Goal: Task Accomplishment & Management: Manage account settings

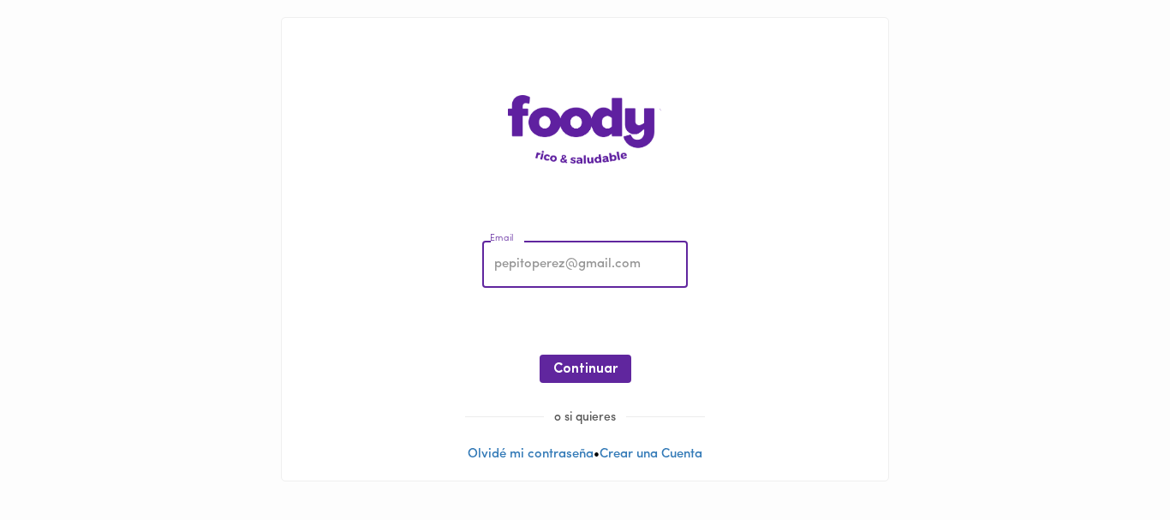
click at [579, 265] on input "email" at bounding box center [585, 265] width 206 height 47
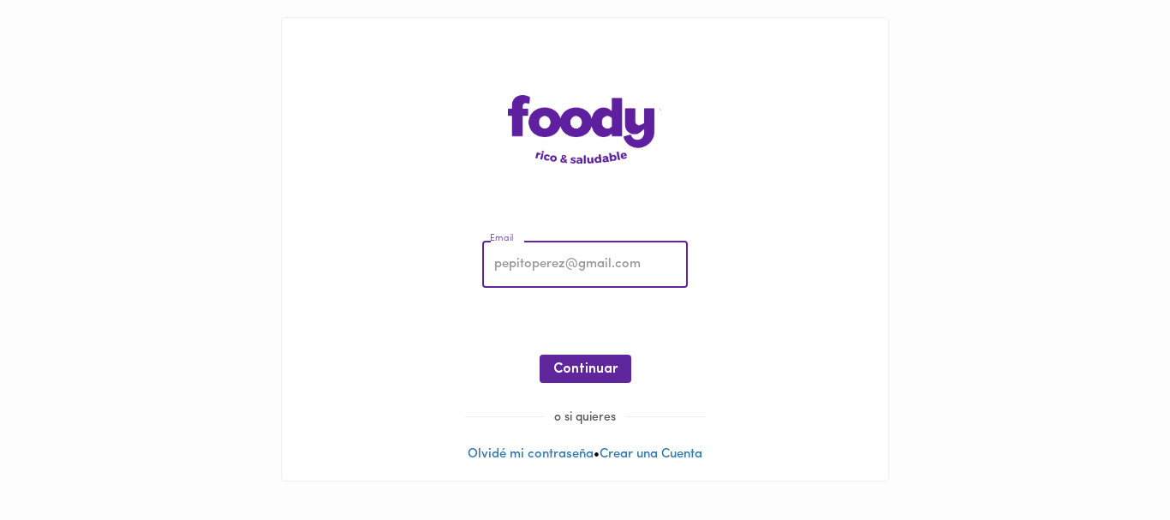
click at [579, 265] on input "email" at bounding box center [585, 265] width 206 height 47
click at [579, 263] on input "email" at bounding box center [585, 265] width 206 height 47
type input "[EMAIL_ADDRESS][DOMAIN_NAME]"
click at [583, 370] on span "Continuar" at bounding box center [585, 370] width 64 height 16
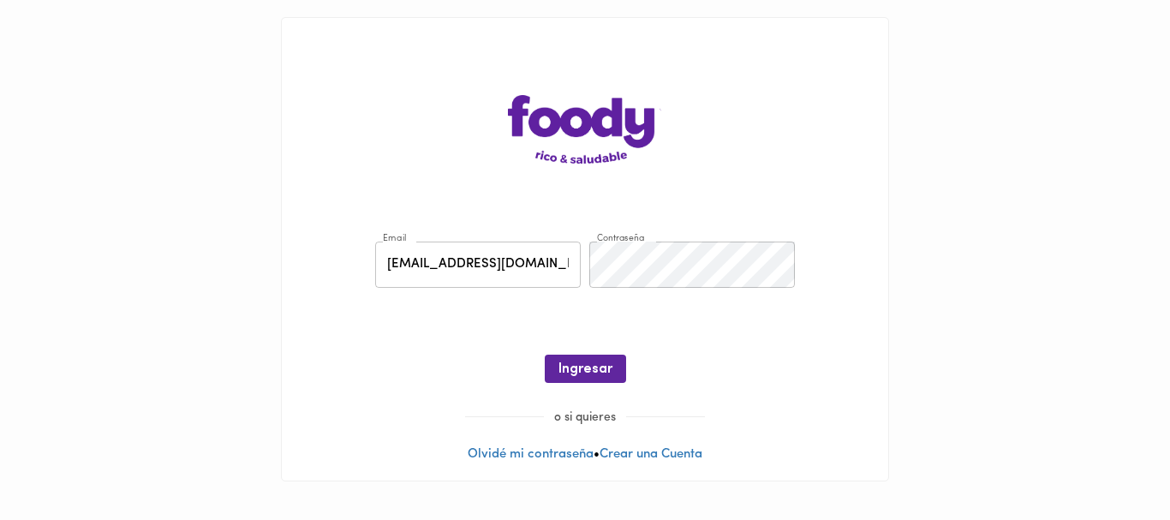
click at [586, 371] on span "Ingresar" at bounding box center [586, 370] width 54 height 16
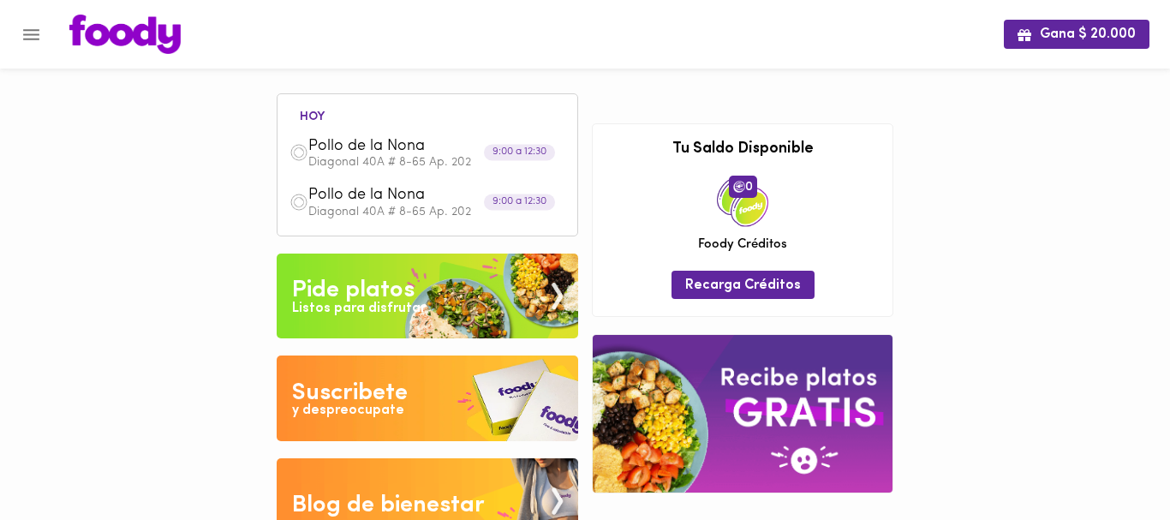
click at [22, 37] on icon "Menu" at bounding box center [31, 34] width 21 height 21
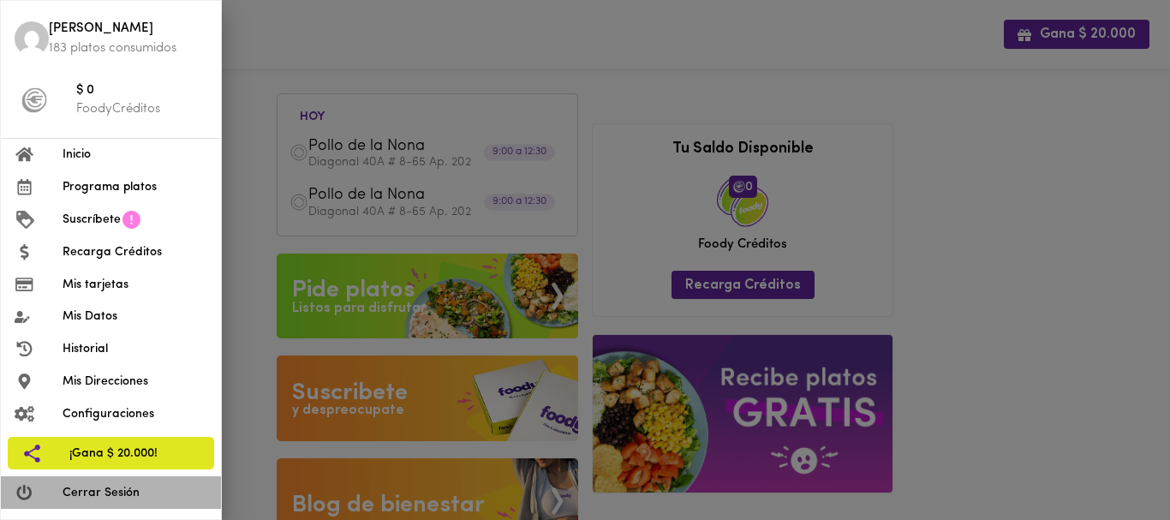
click at [87, 485] on span "Cerrar Sesión" at bounding box center [135, 493] width 145 height 18
